Goal: Find specific page/section: Find specific page/section

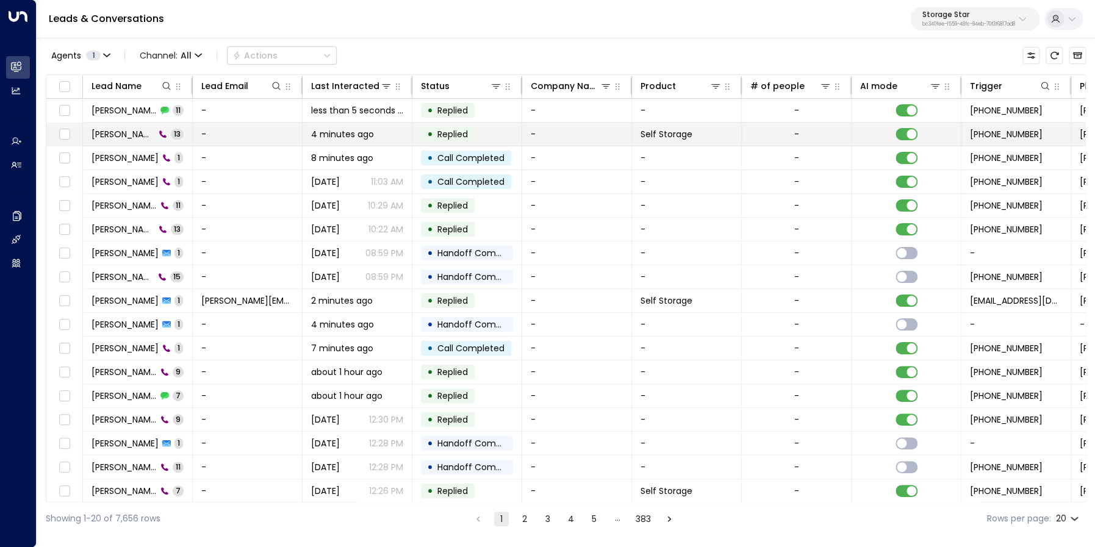
click at [130, 133] on span "[PERSON_NAME]" at bounding box center [122, 134] width 63 height 12
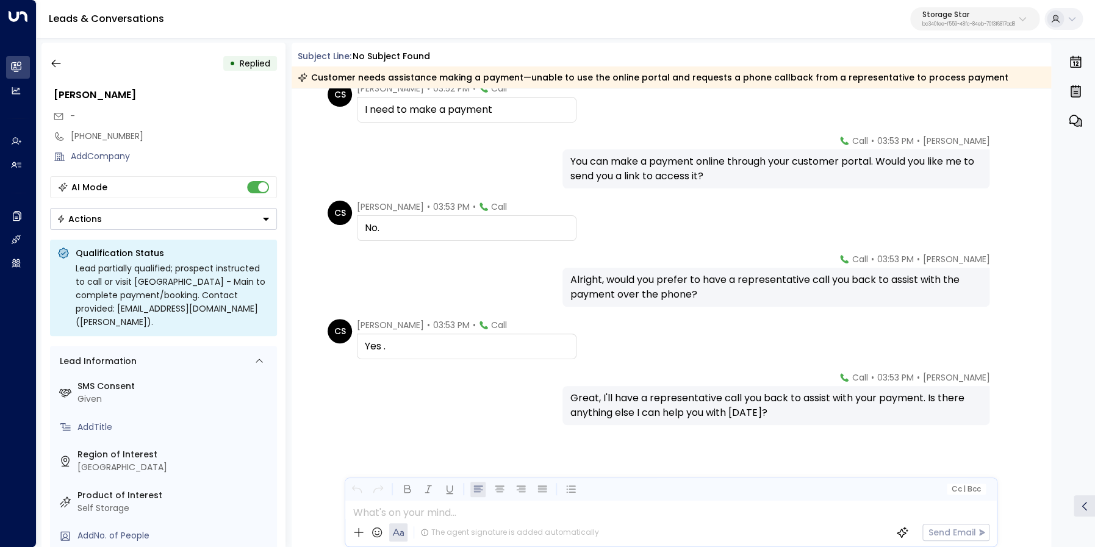
scroll to position [452, 0]
click at [51, 64] on icon "button" at bounding box center [56, 63] width 12 height 12
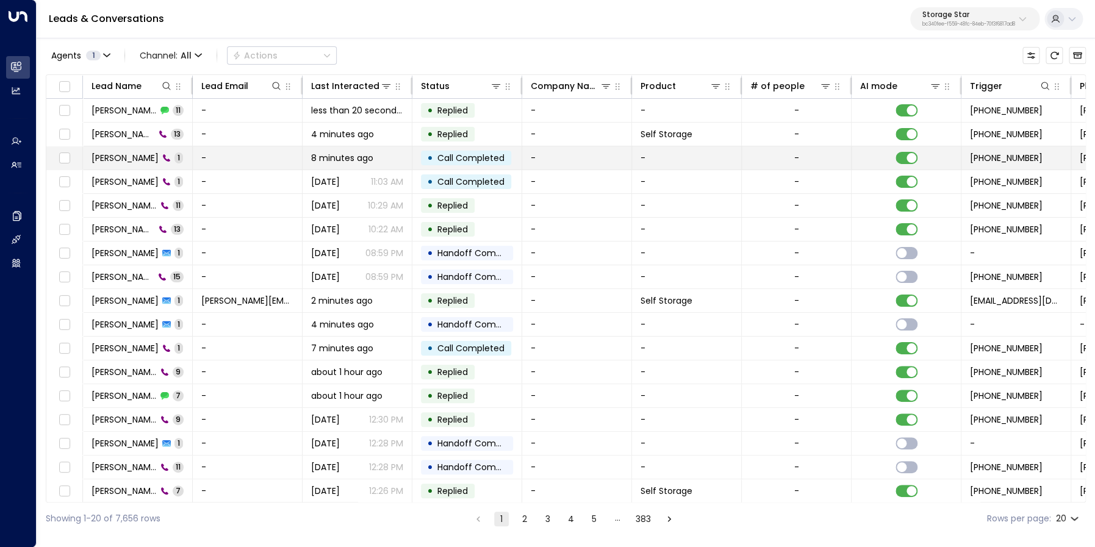
click at [146, 159] on span "[PERSON_NAME]" at bounding box center [124, 158] width 67 height 12
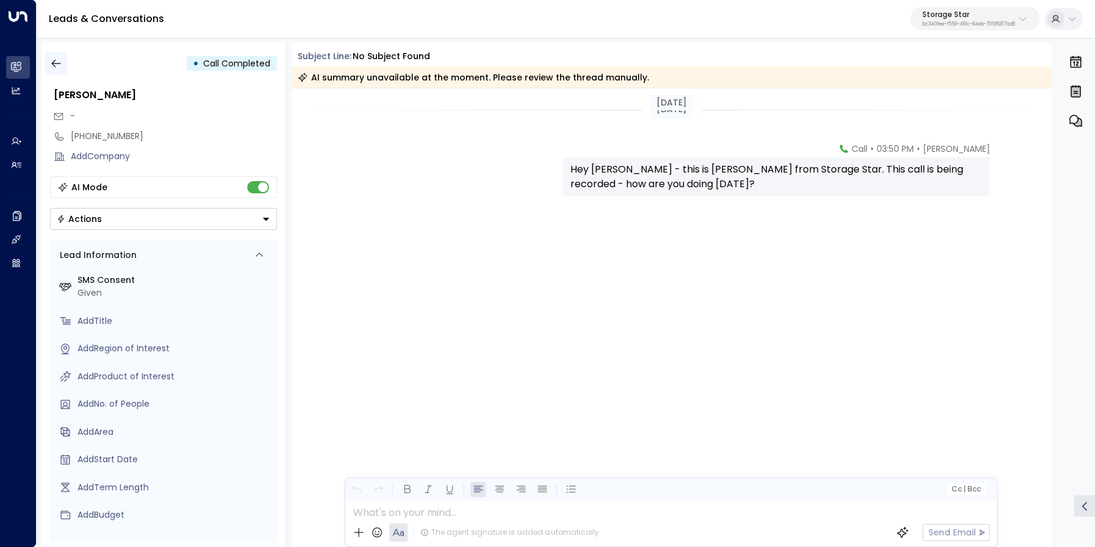
click at [61, 64] on icon "button" at bounding box center [56, 63] width 12 height 12
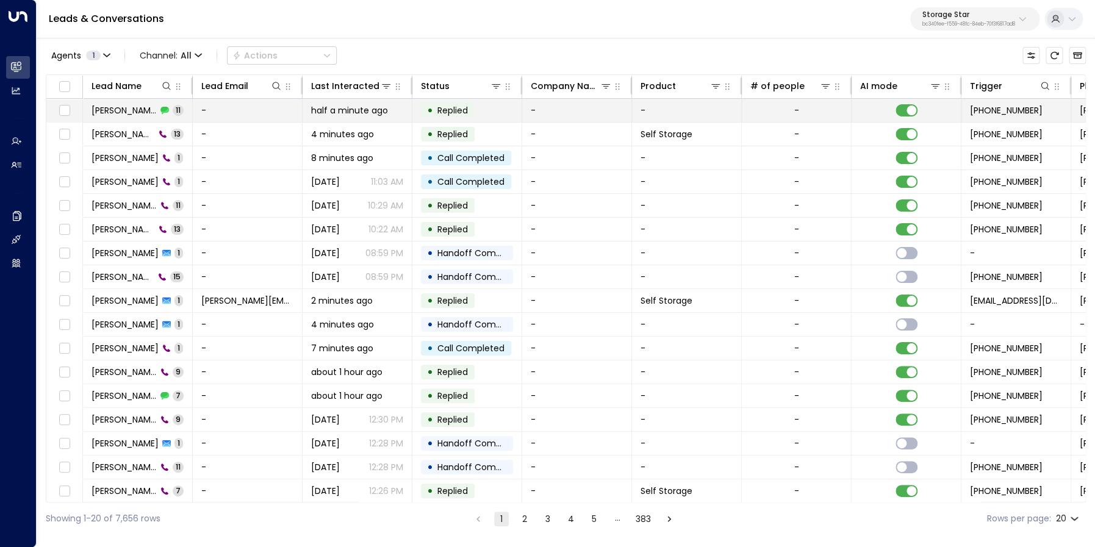
click at [107, 113] on span "[PERSON_NAME]" at bounding box center [123, 110] width 65 height 12
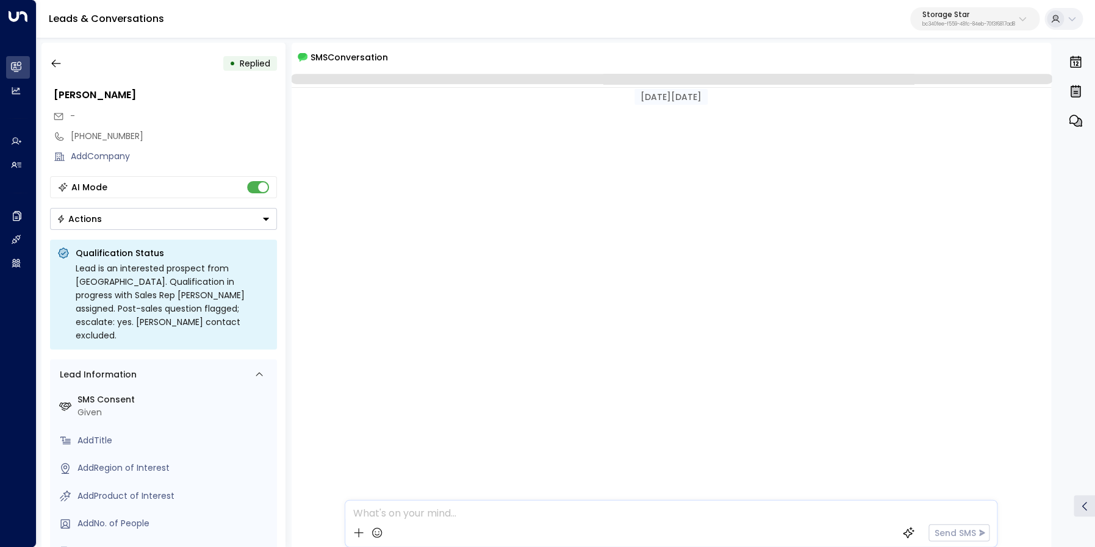
scroll to position [746, 0]
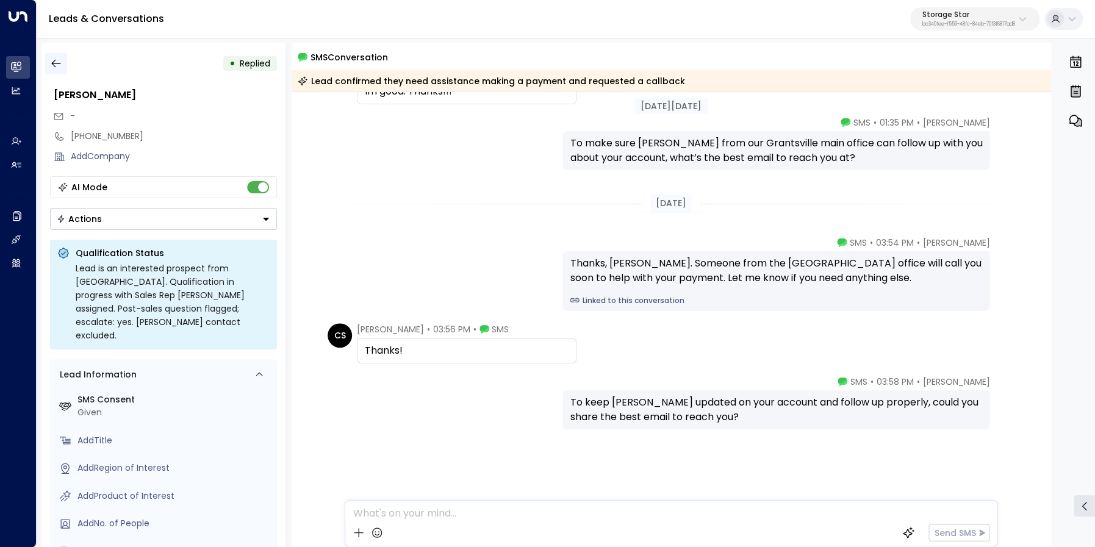
click at [60, 64] on icon "button" at bounding box center [56, 63] width 12 height 12
